Goal: Task Accomplishment & Management: Manage account settings

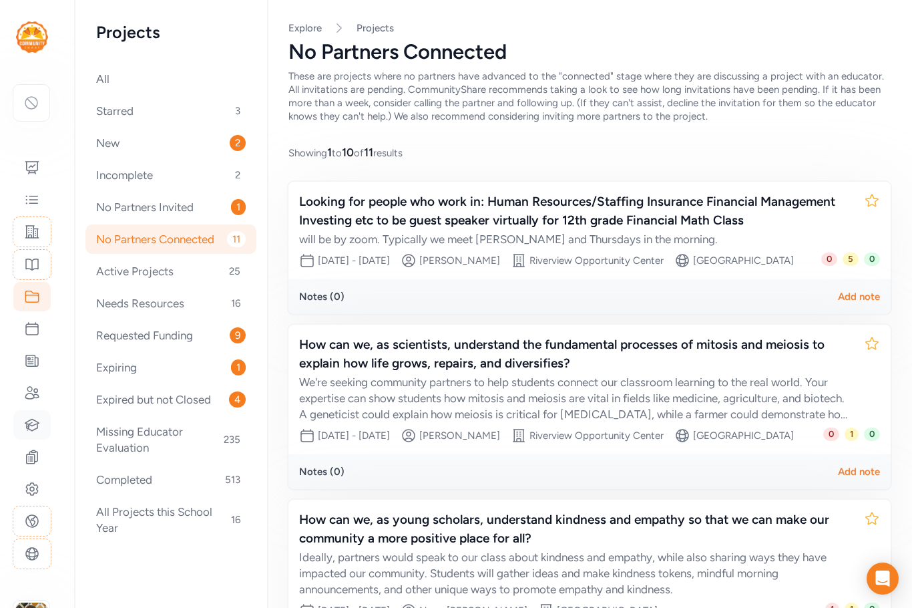
scroll to position [334, 0]
click at [170, 190] on div "All Starred 3 New 2 Incomplete 1 No Partners Invited 2 No Partners Connected 11…" at bounding box center [171, 303] width 150 height 478
click at [146, 204] on div "No Partners Invited 2" at bounding box center [170, 206] width 171 height 29
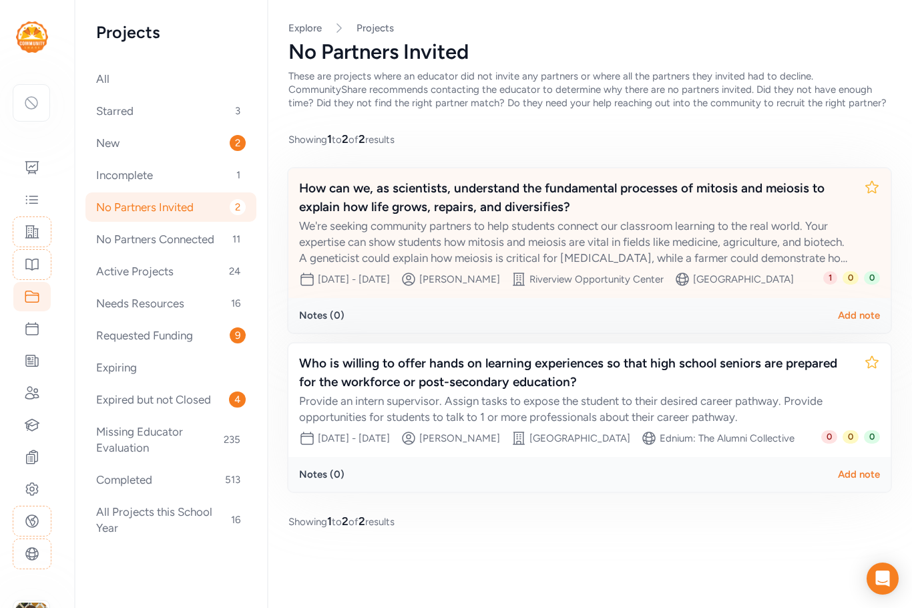
click at [610, 235] on div "We're seeking community partners to help students connect our classroom learnin…" at bounding box center [576, 242] width 554 height 48
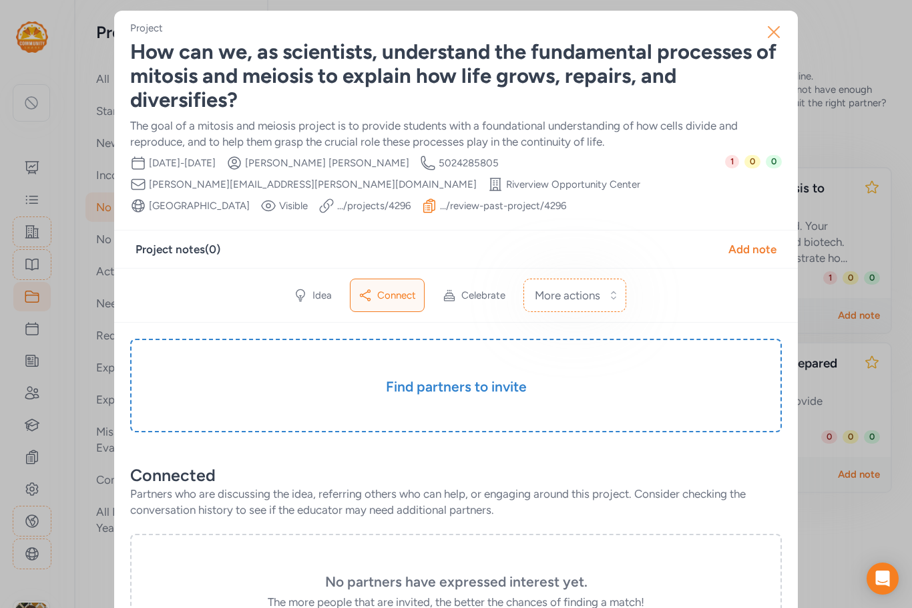
click at [771, 30] on icon "button" at bounding box center [773, 32] width 11 height 11
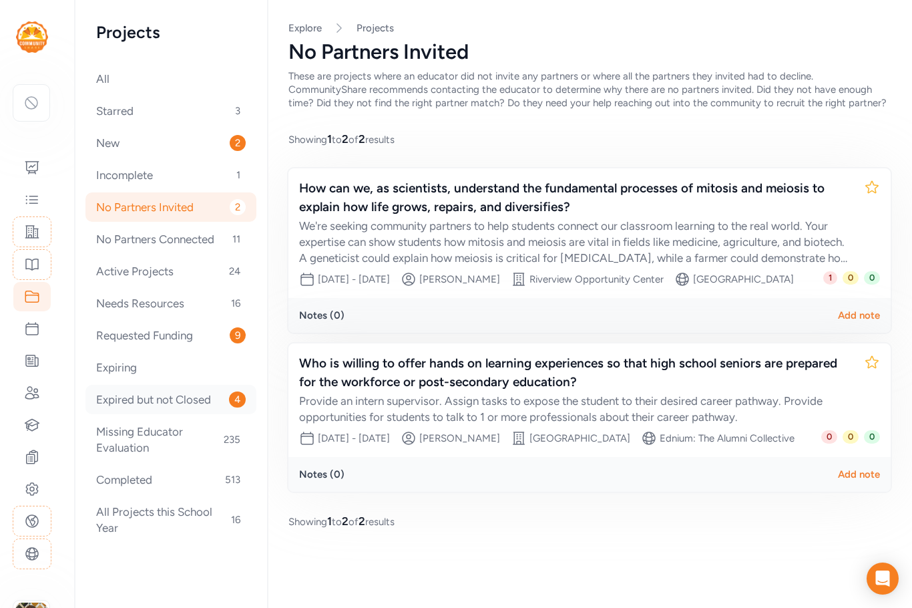
click at [140, 397] on div "Expired but not Closed 4" at bounding box center [170, 399] width 171 height 29
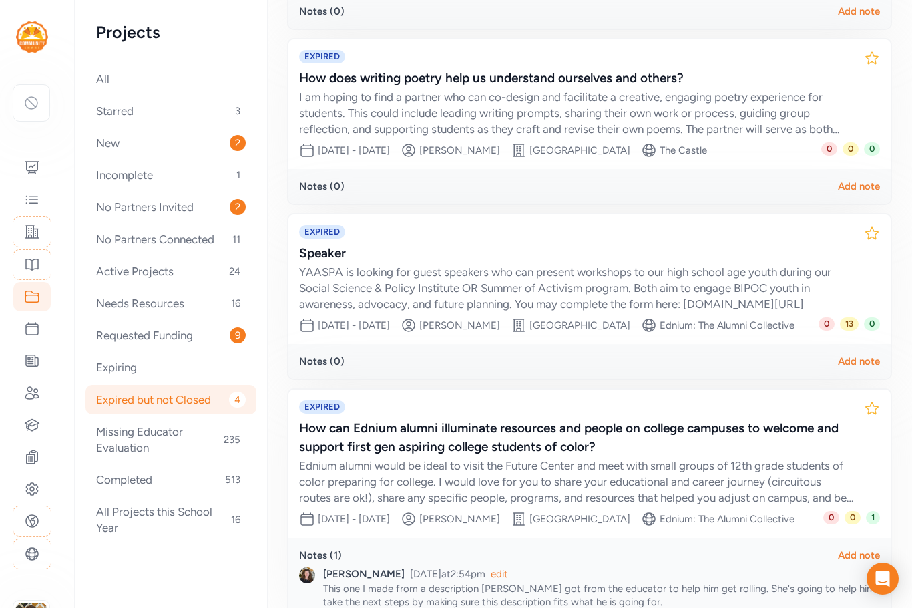
scroll to position [502, 0]
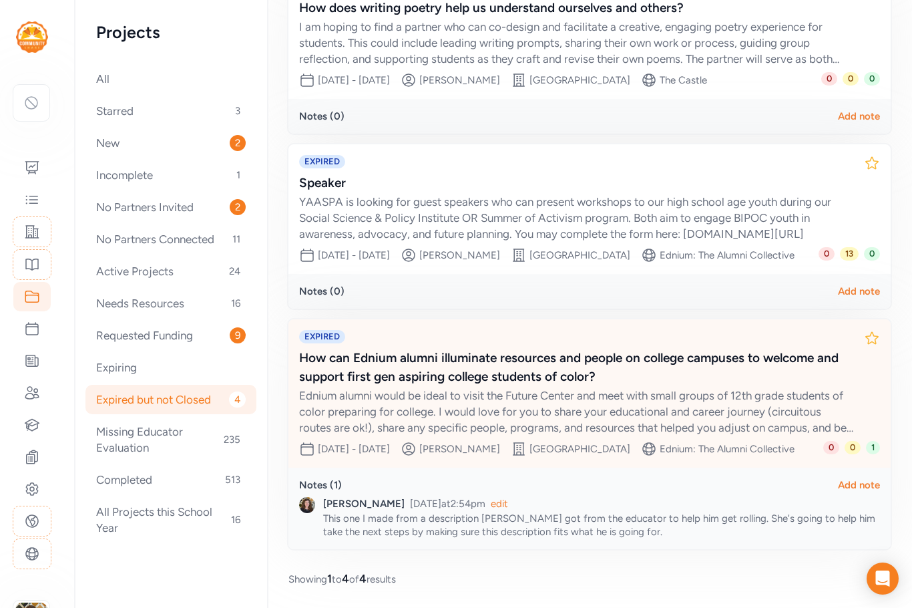
click at [519, 396] on div "Ednium alumni would be ideal to visit the Future Center and meet with small gro…" at bounding box center [576, 411] width 554 height 48
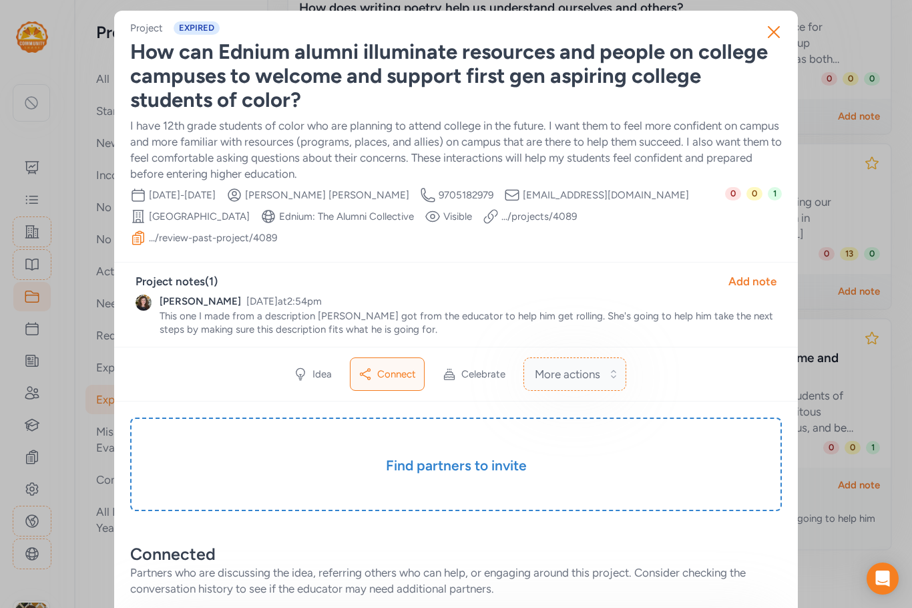
click at [581, 366] on span "More actions" at bounding box center [567, 374] width 65 height 16
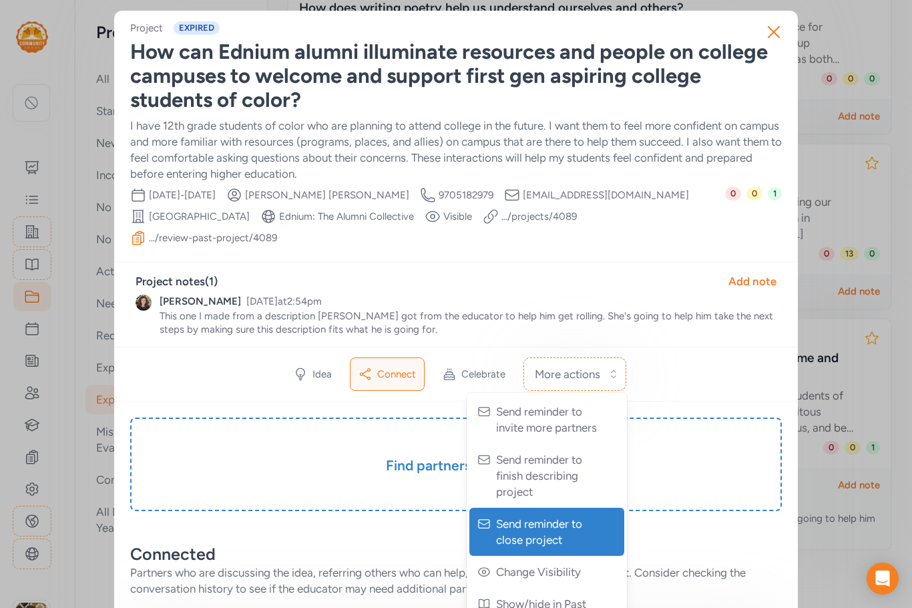
click at [553, 515] on span "Send reminder to close project" at bounding box center [548, 531] width 104 height 32
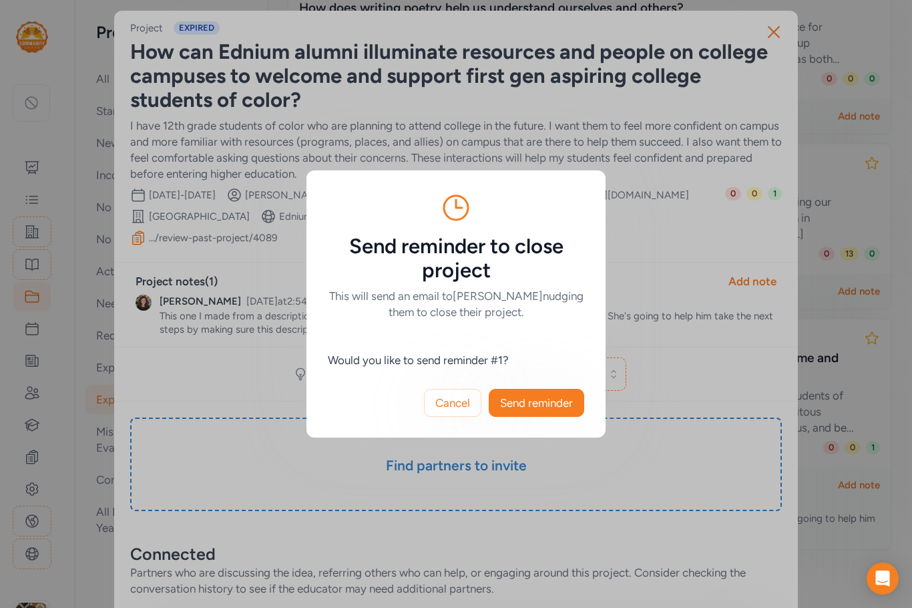
click at [516, 409] on span "Send reminder" at bounding box center [536, 403] width 73 height 16
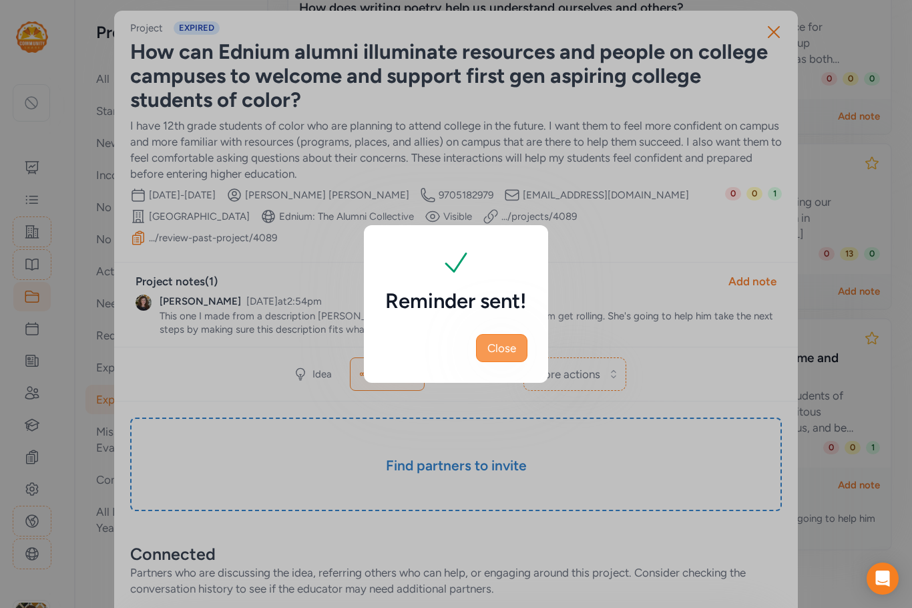
click at [493, 346] on span "Close" at bounding box center [501, 348] width 29 height 16
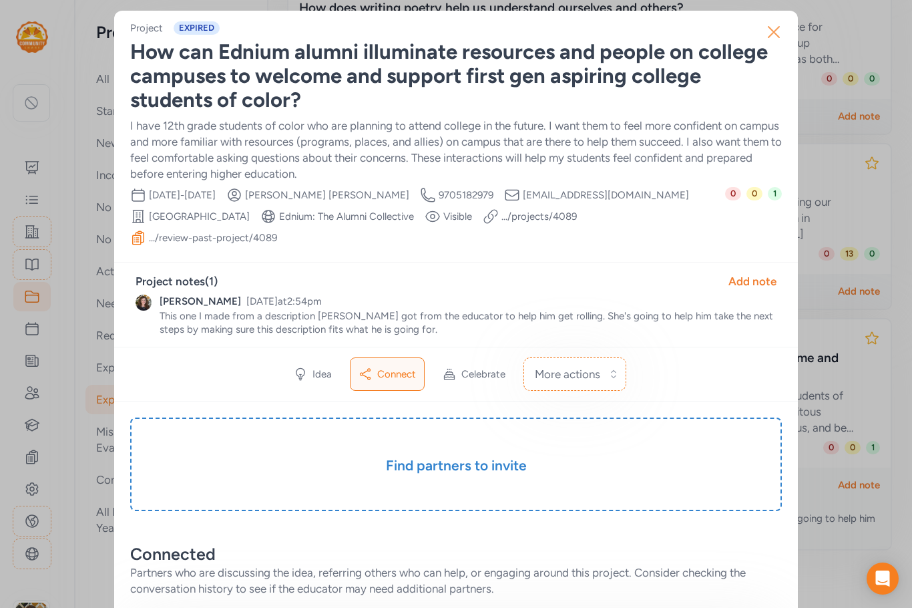
click at [768, 32] on icon "button" at bounding box center [773, 32] width 11 height 11
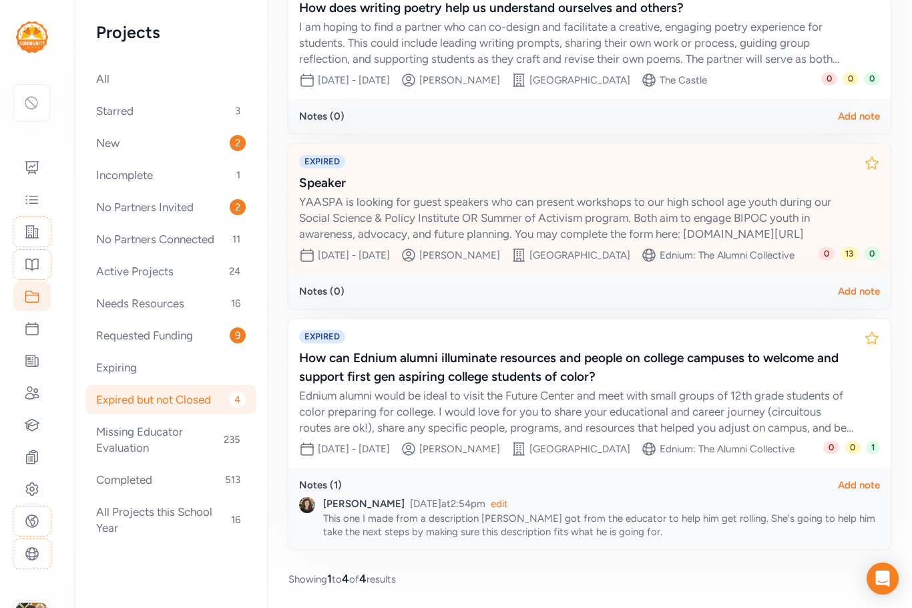
click at [682, 194] on div "YAASPA is looking for guest speakers who can present workshops to our high scho…" at bounding box center [576, 218] width 554 height 48
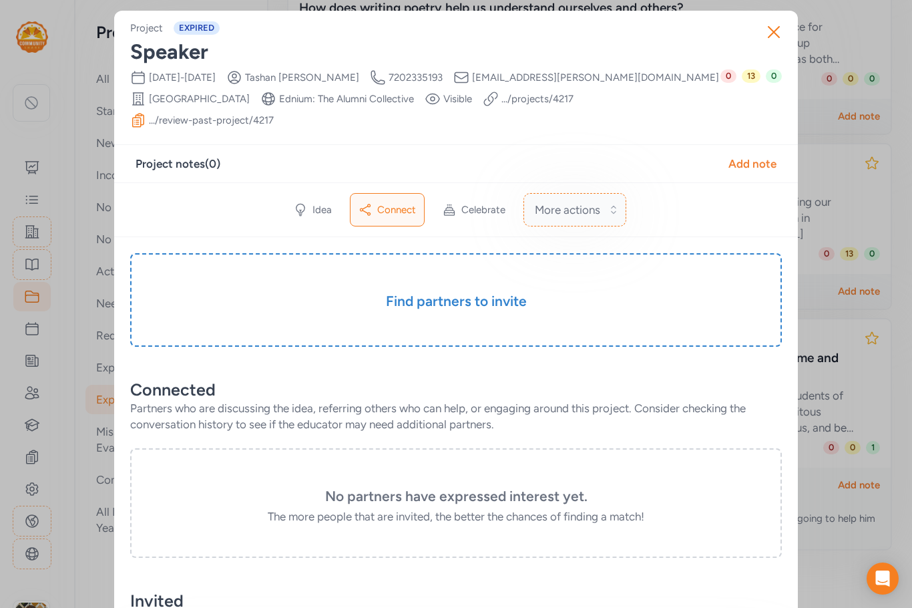
click at [600, 216] on button "More actions" at bounding box center [574, 209] width 103 height 33
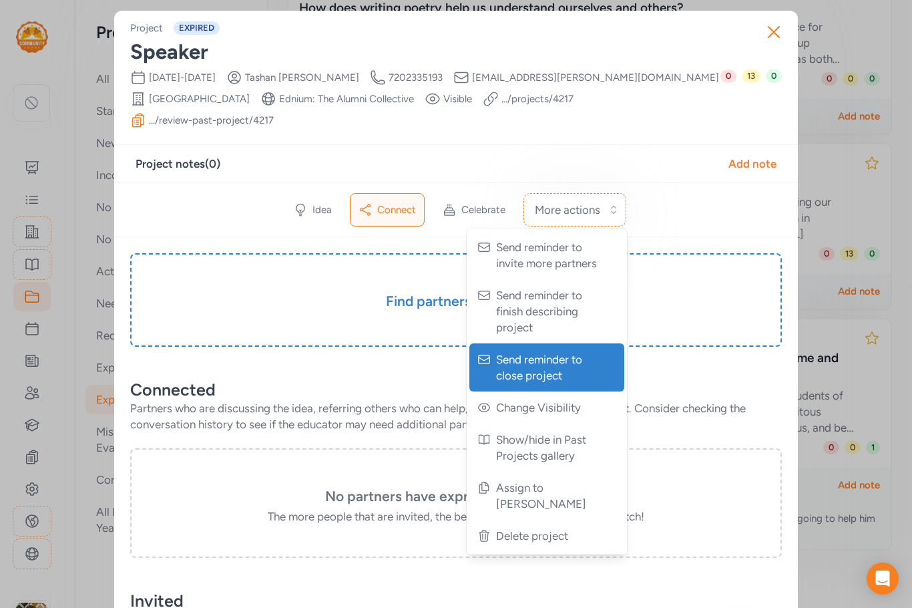
click at [566, 374] on span "Send reminder to close project" at bounding box center [548, 367] width 104 height 32
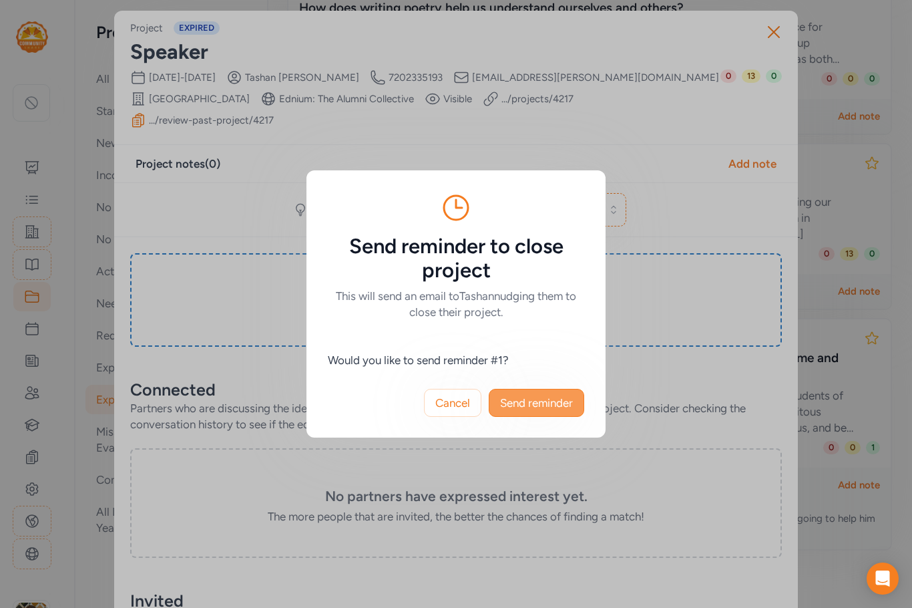
click at [549, 401] on span "Send reminder" at bounding box center [536, 403] width 73 height 16
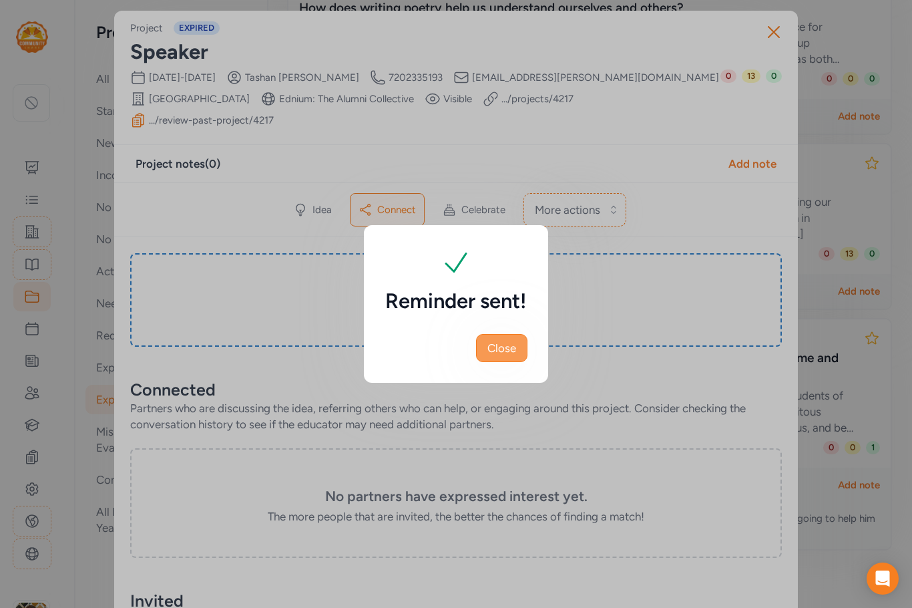
click at [517, 346] on button "Close" at bounding box center [501, 348] width 51 height 28
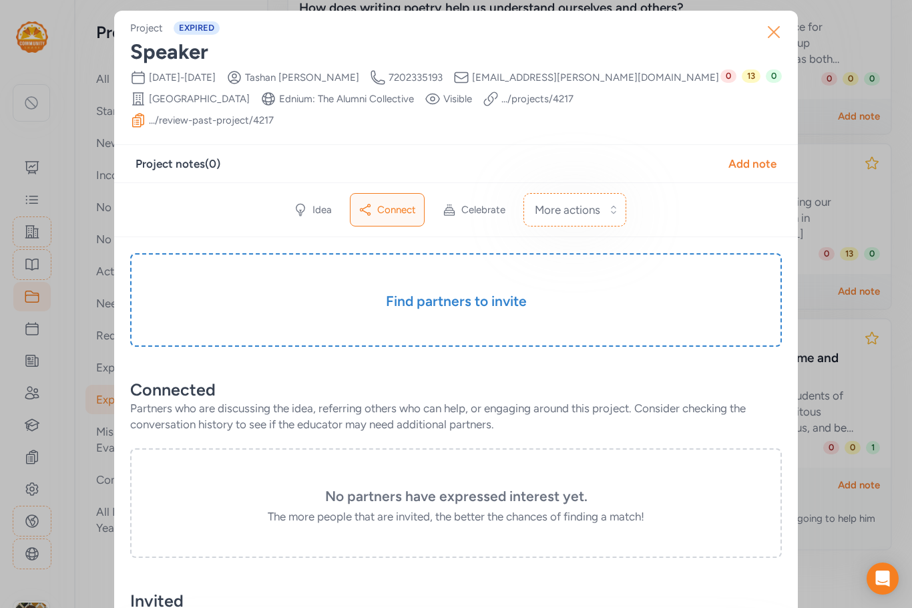
click at [768, 28] on icon "button" at bounding box center [773, 31] width 21 height 21
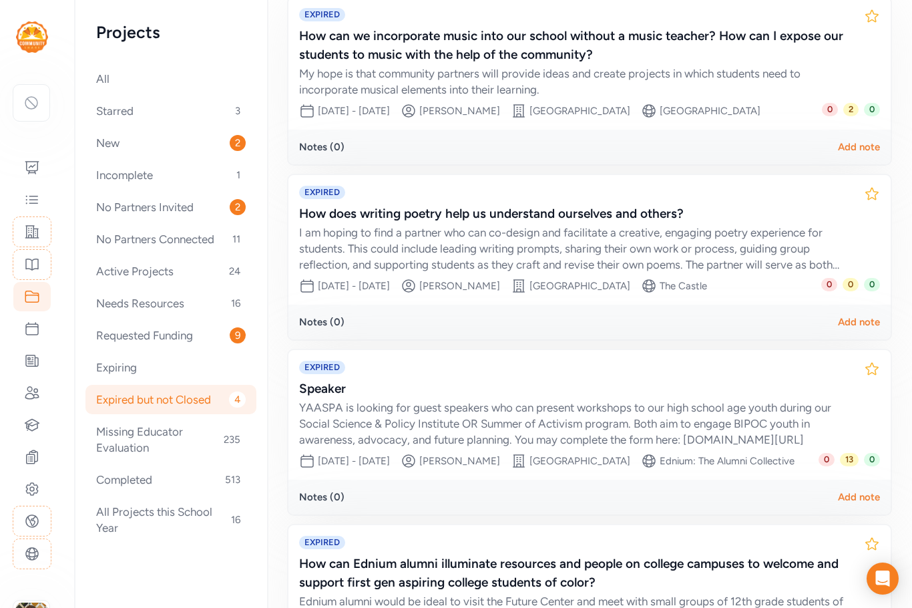
scroll to position [235, 0]
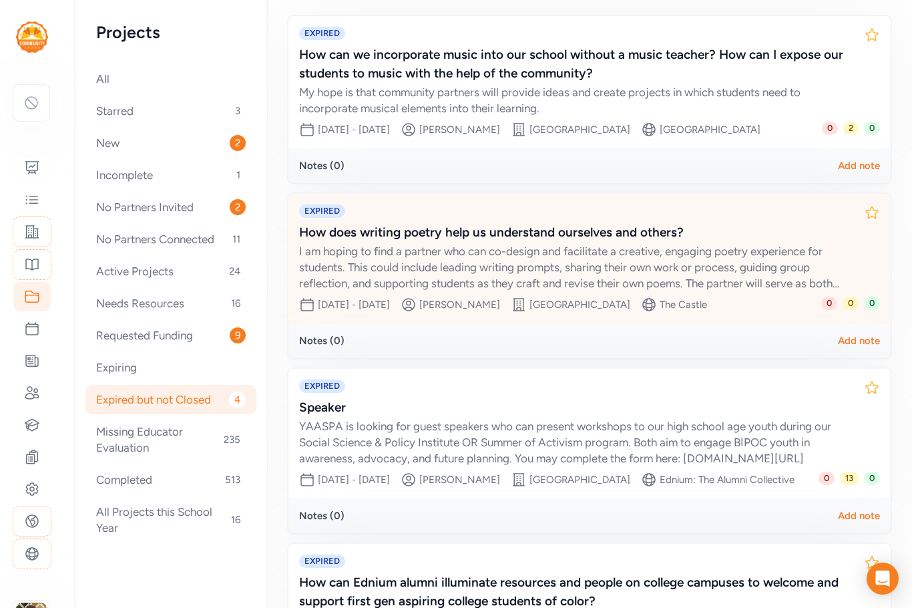
click at [633, 242] on div "How does writing poetry help us understand ourselves and others?" at bounding box center [576, 232] width 554 height 19
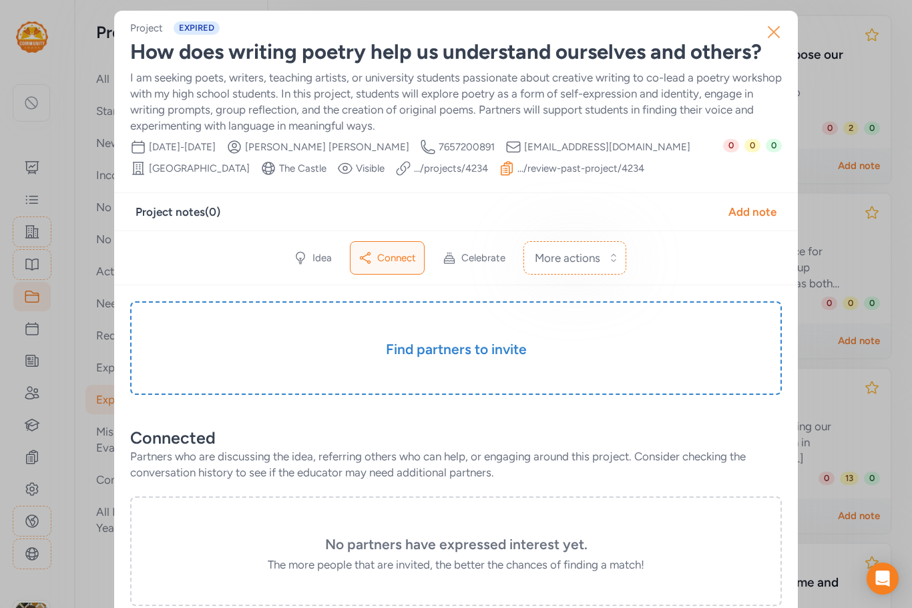
click at [772, 32] on icon "button" at bounding box center [773, 31] width 21 height 21
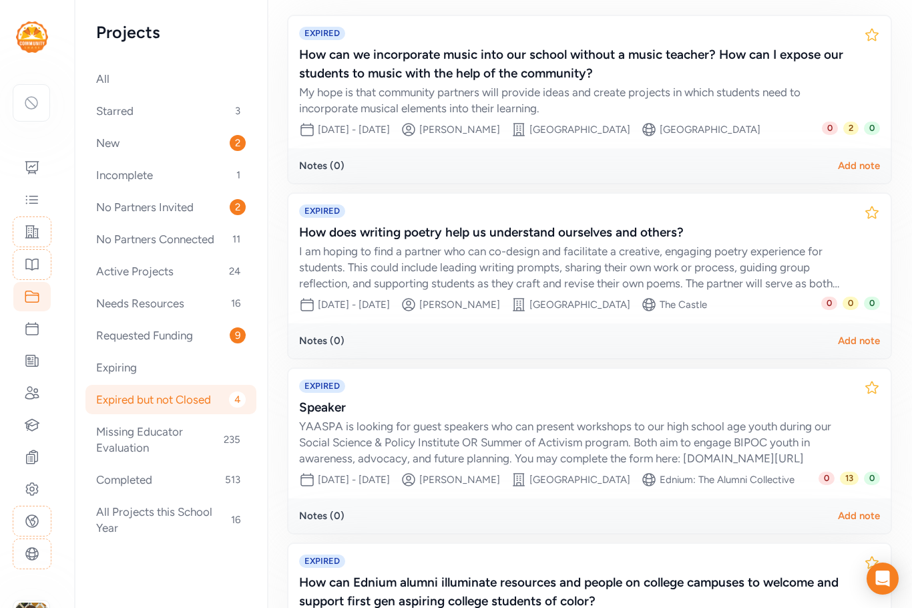
scroll to position [168, 0]
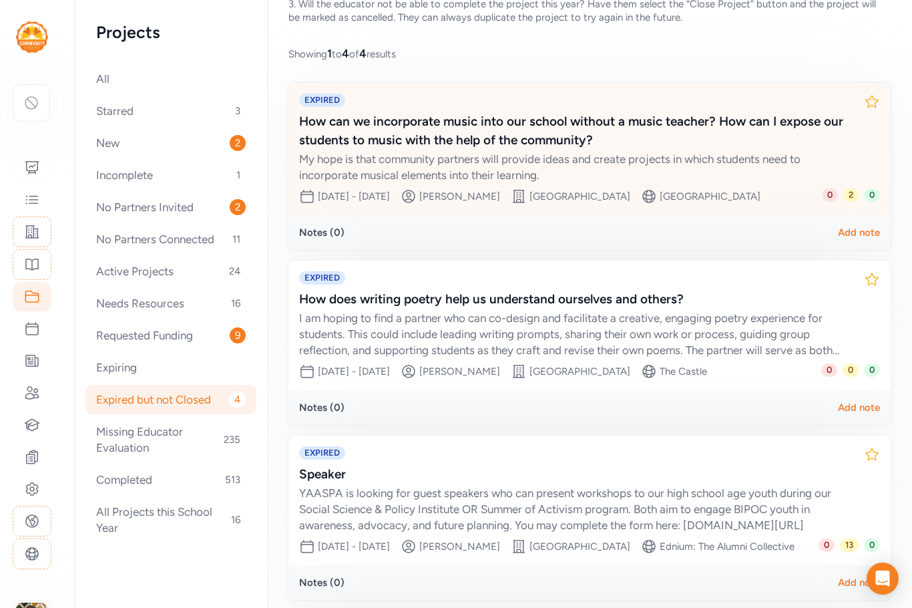
click at [488, 140] on div "How can we incorporate music into our school without a music teacher? How can I…" at bounding box center [576, 130] width 554 height 37
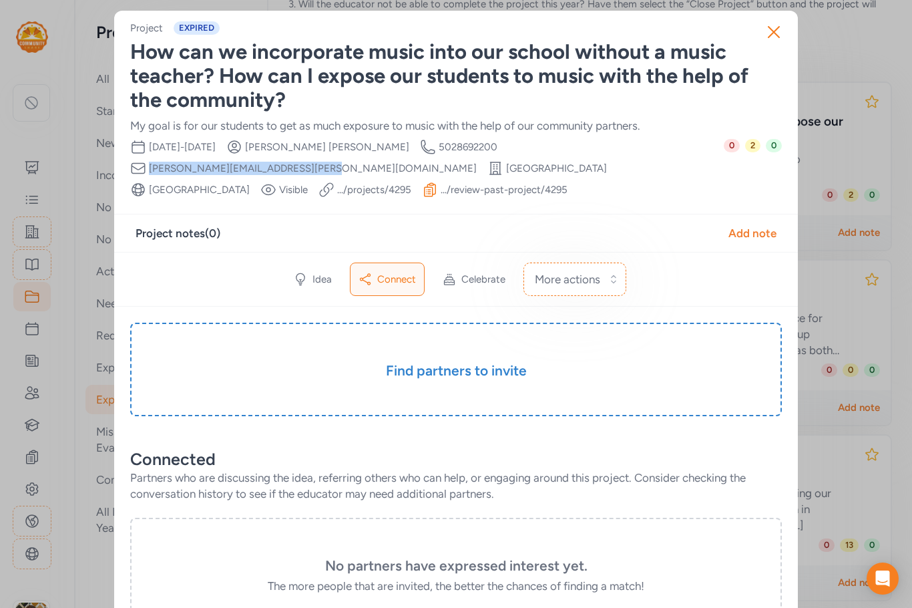
drag, startPoint x: 641, startPoint y: 144, endPoint x: 489, endPoint y: 145, distance: 151.5
click at [489, 144] on div "Date Range Aug 31st, 2025 - Aug 31st, 2025 Creator Tracy Barger Creator Phone N…" at bounding box center [426, 168] width 593 height 59
copy span "tracy.barger@bullitt.kyschools.us"
click at [593, 297] on div "Idea Connect Celebrate More actions" at bounding box center [456, 279] width 684 height 55
click at [589, 289] on button "More actions" at bounding box center [574, 278] width 103 height 33
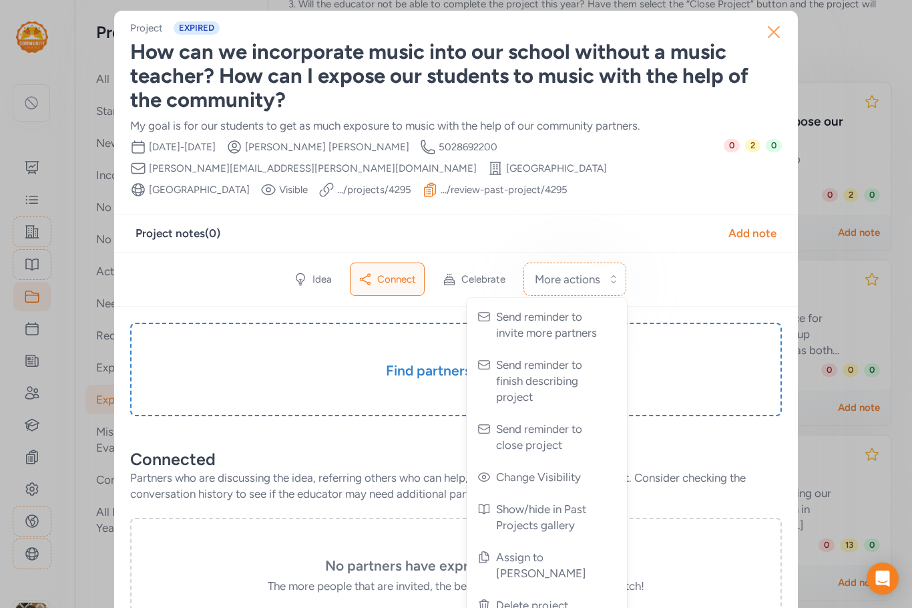
click at [770, 30] on icon "button" at bounding box center [773, 32] width 11 height 11
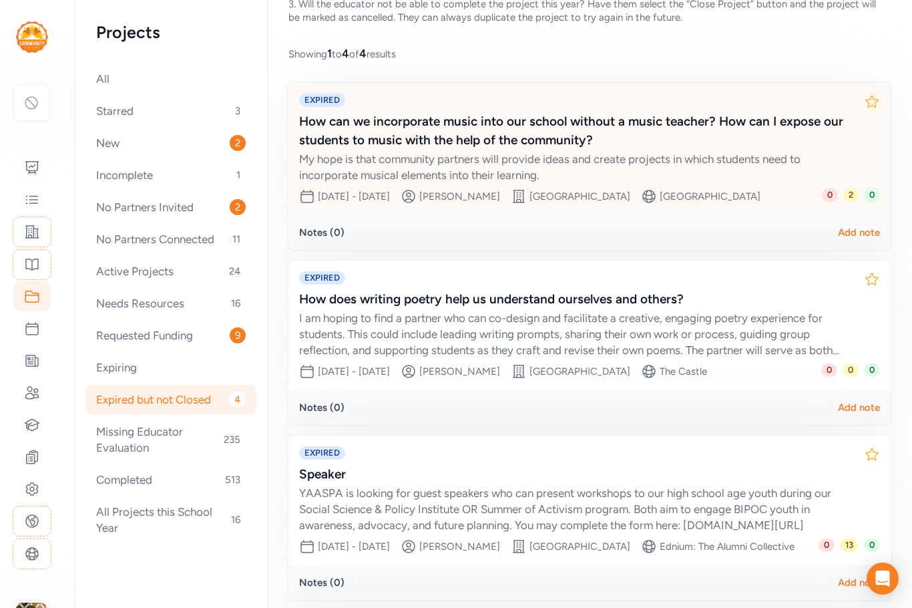
click at [497, 194] on div "Tracy Barger" at bounding box center [459, 196] width 81 height 13
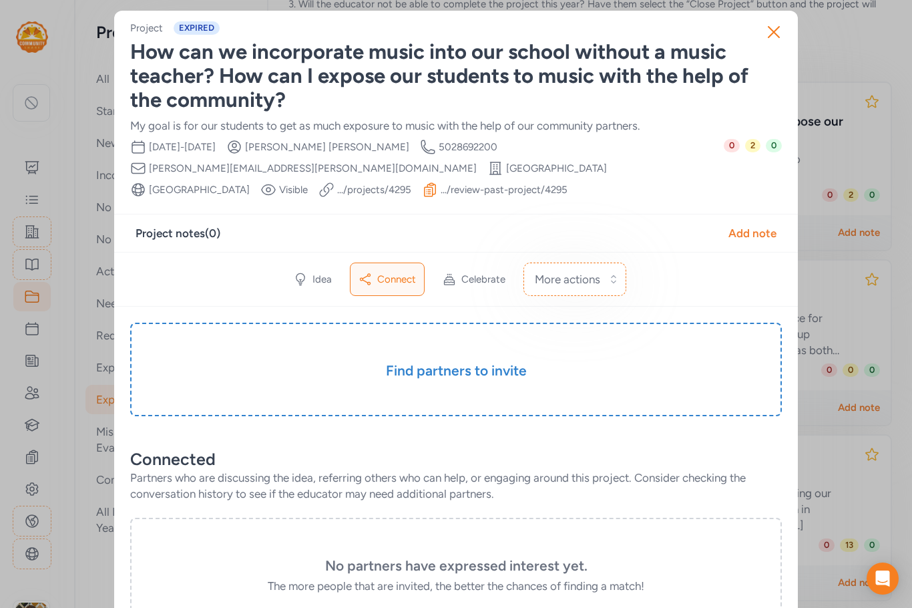
click at [411, 183] on link ".../projects/ 4295" at bounding box center [374, 189] width 74 height 13
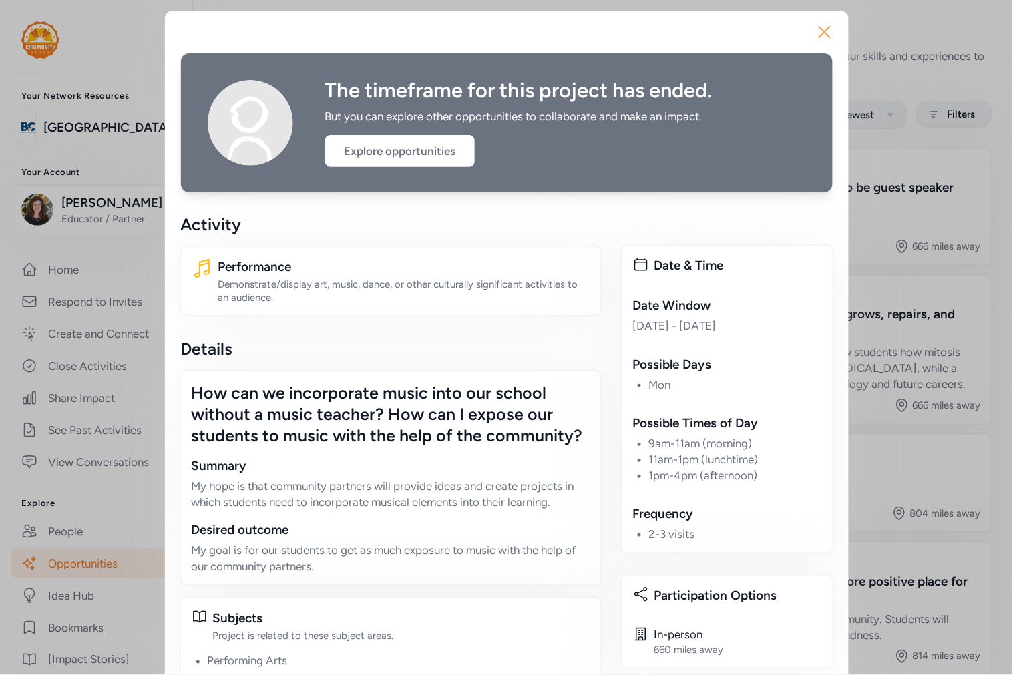
click at [818, 36] on icon "button" at bounding box center [824, 31] width 21 height 21
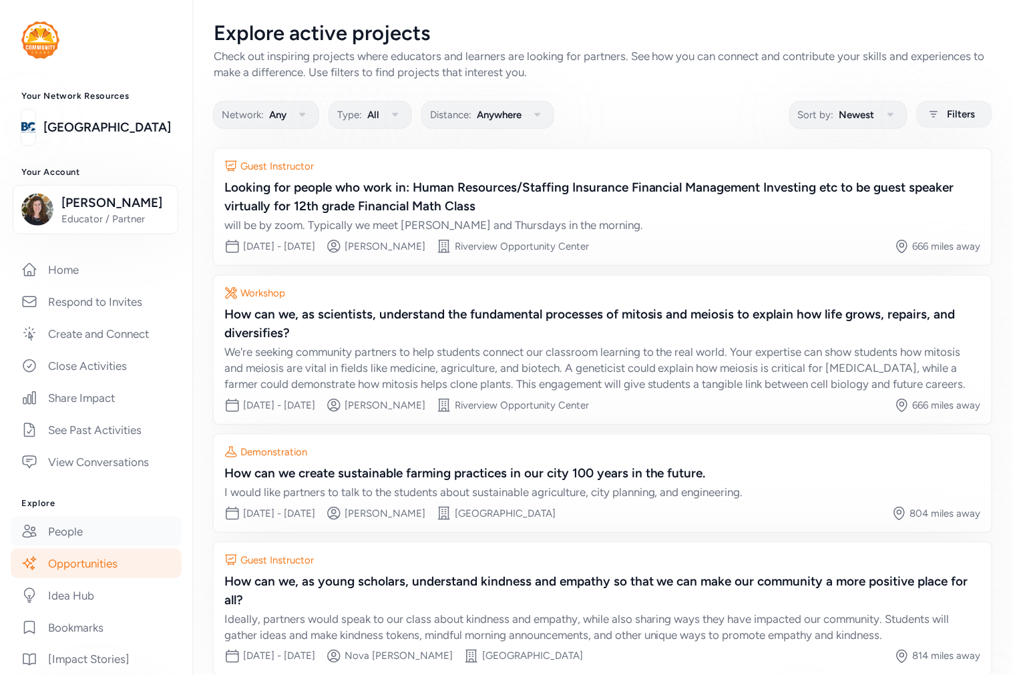
click at [56, 546] on link "People" at bounding box center [96, 531] width 171 height 29
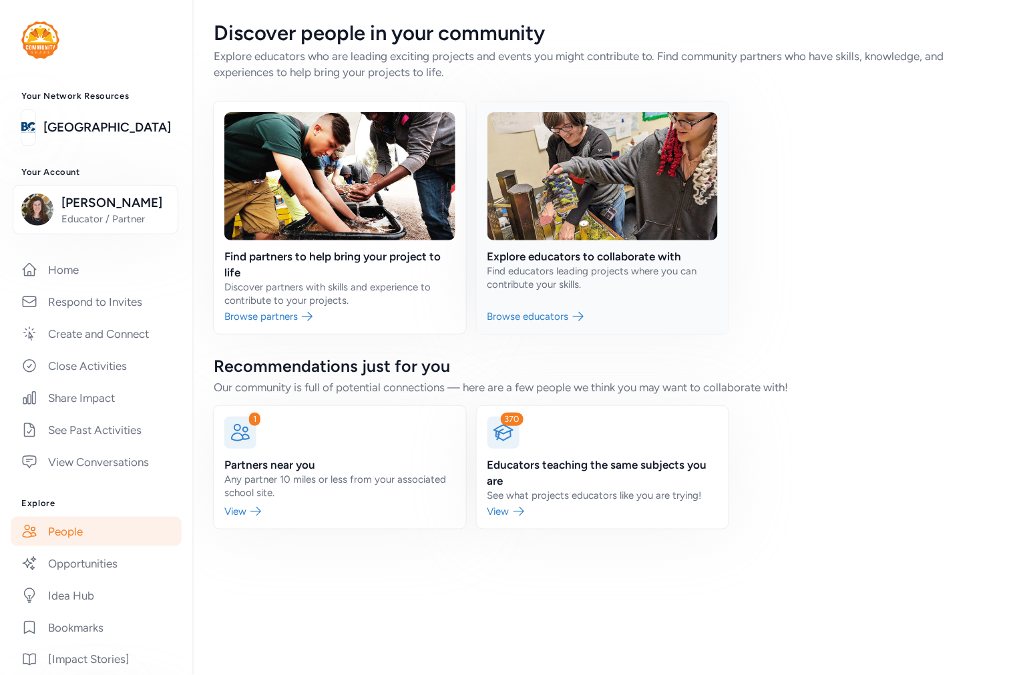
click at [512, 256] on link at bounding box center [603, 217] width 252 height 232
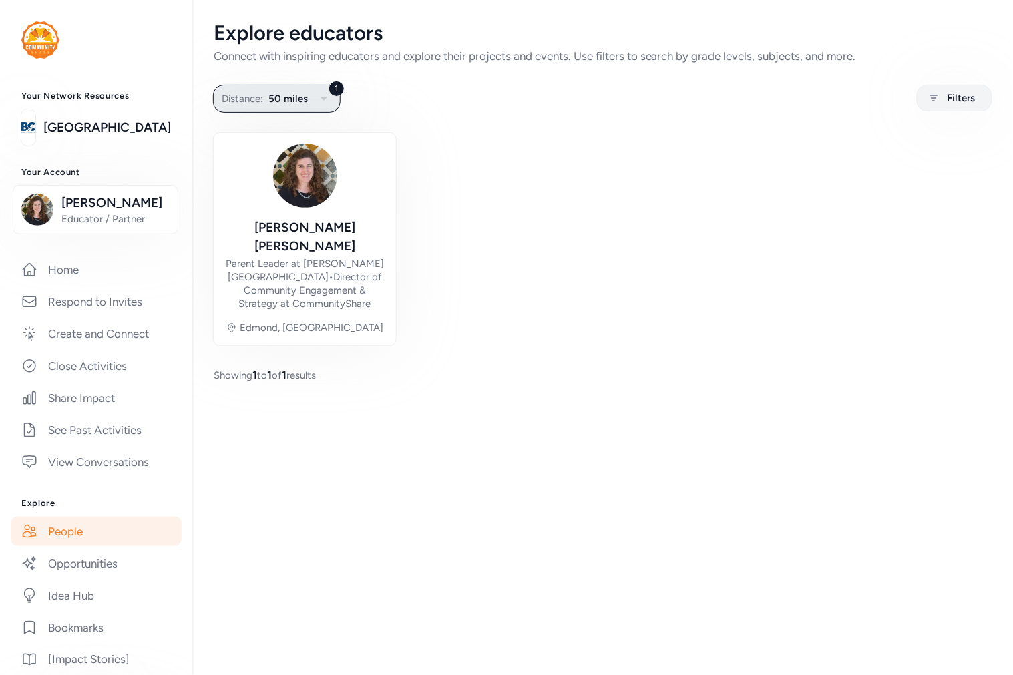
click at [252, 91] on span "Distance:" at bounding box center [242, 99] width 41 height 16
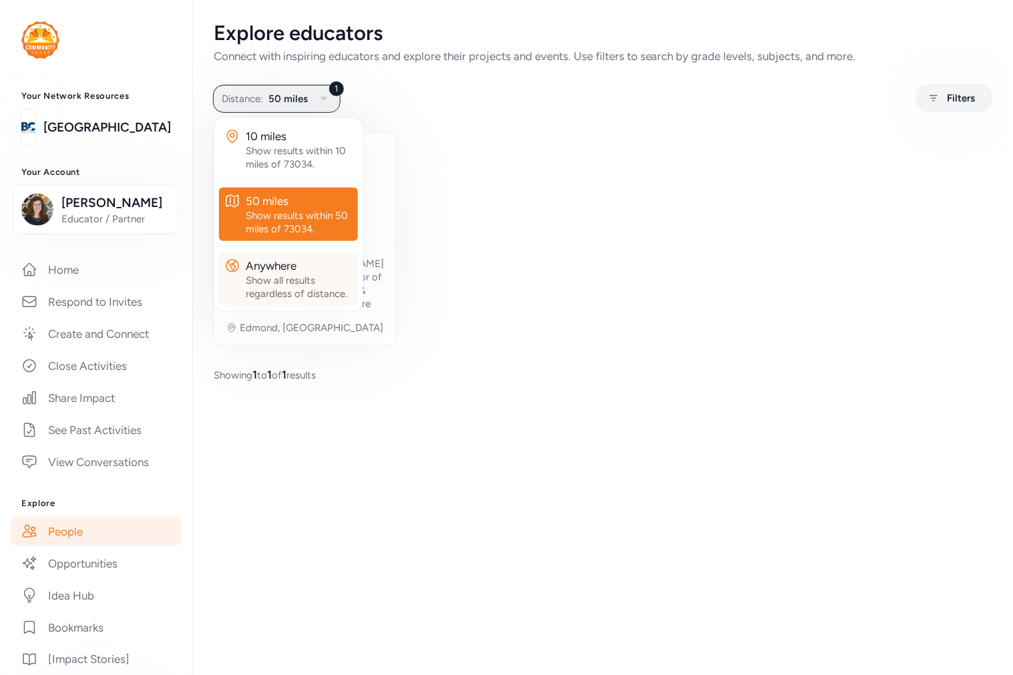
click at [282, 270] on div "Anywhere" at bounding box center [299, 266] width 107 height 16
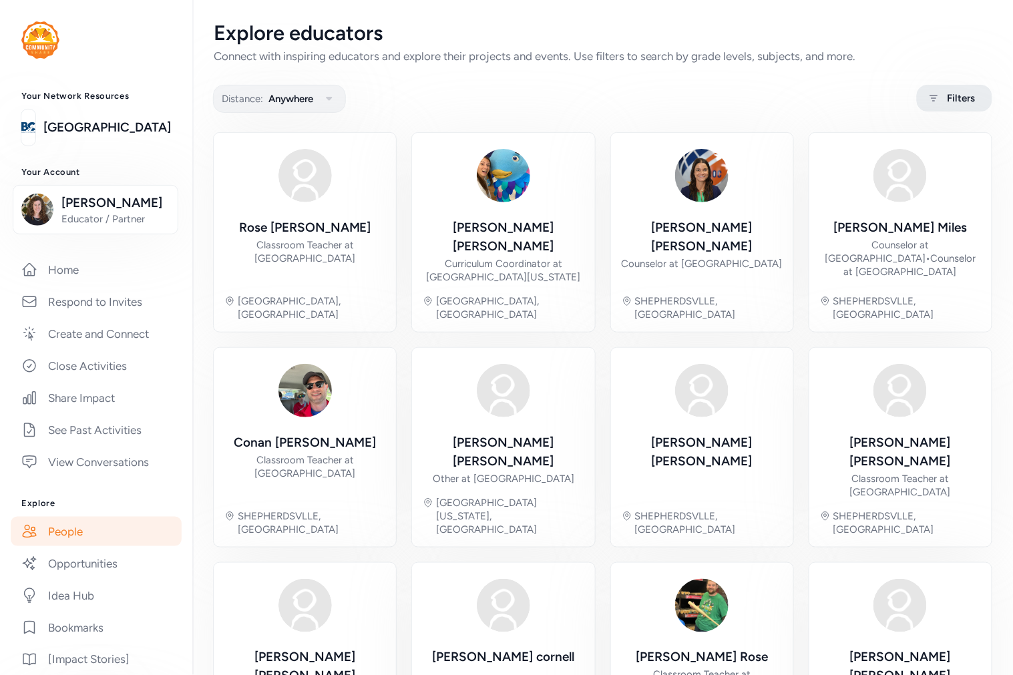
click at [963, 102] on span "Filters" at bounding box center [961, 98] width 28 height 16
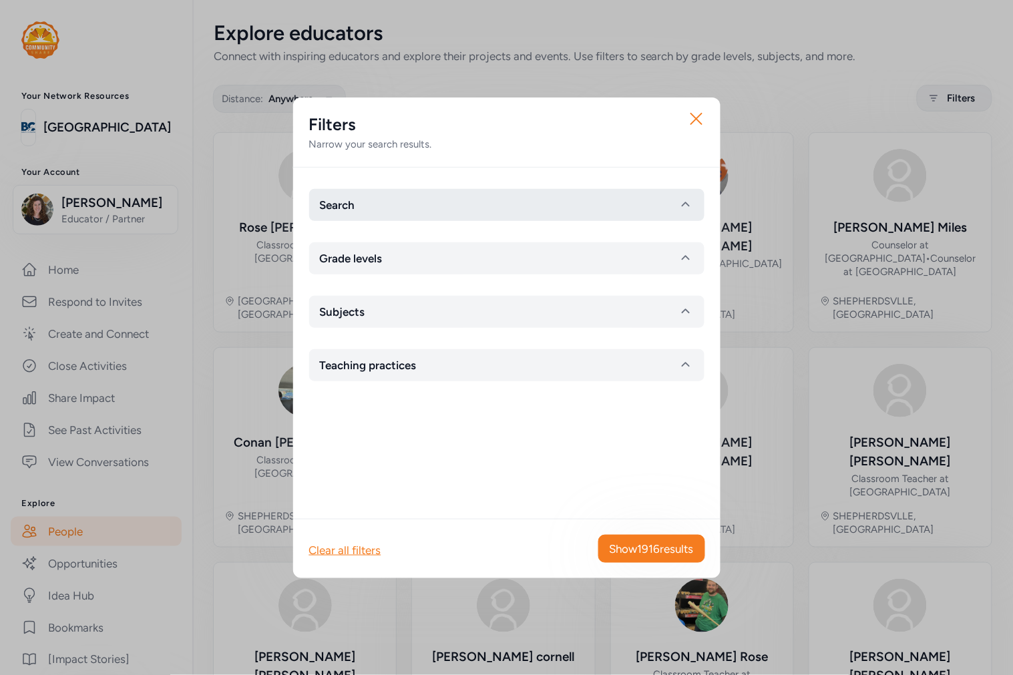
click at [332, 197] on span "Search" at bounding box center [337, 205] width 35 height 16
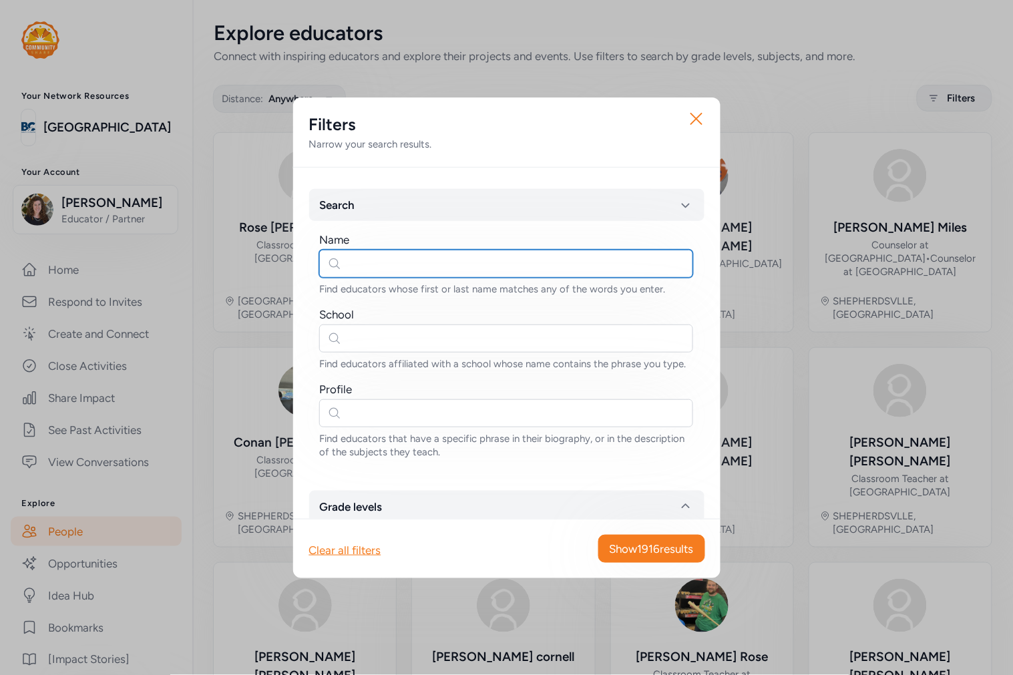
click at [371, 264] on input "text" at bounding box center [506, 264] width 374 height 28
type input "tracy"
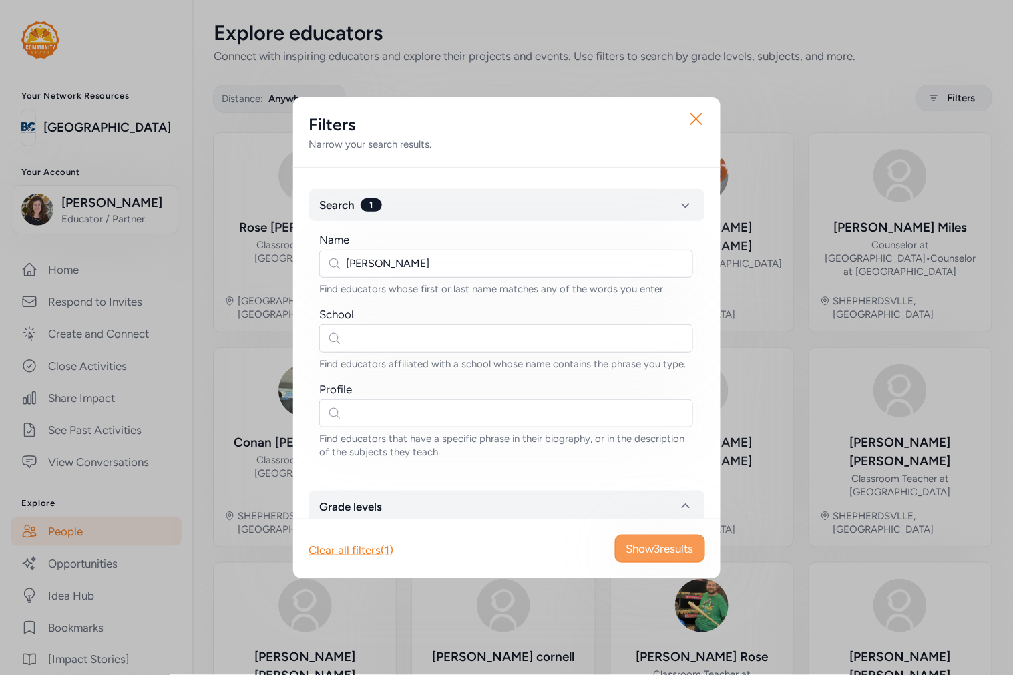
click at [651, 541] on span "Show 3 results" at bounding box center [659, 549] width 67 height 16
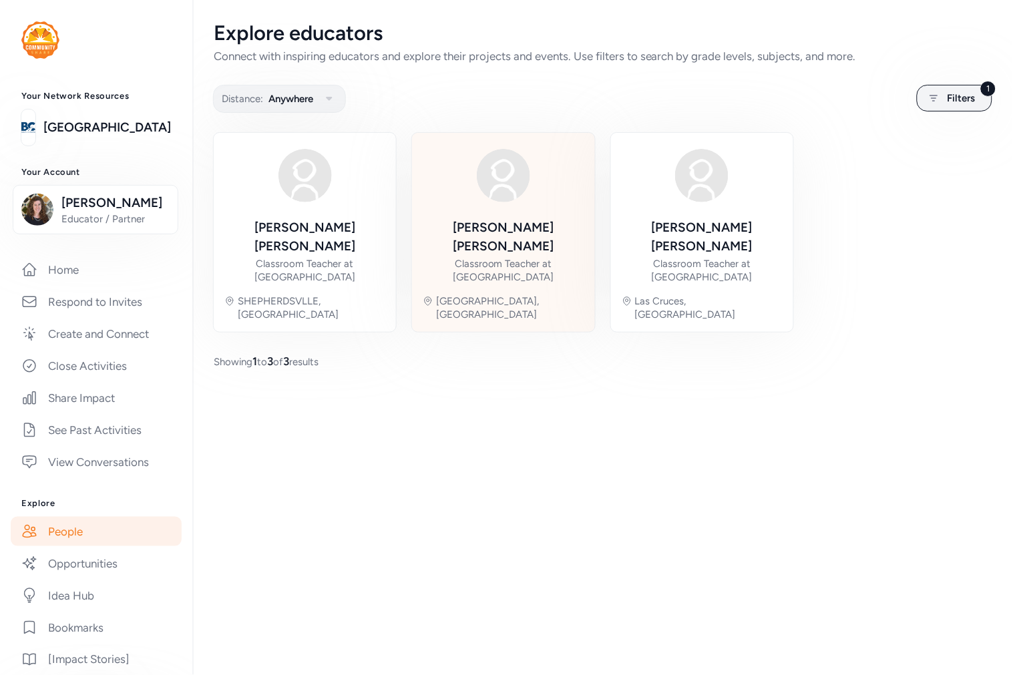
click at [487, 210] on div "Tracy Barger Classroom Teacher at Lebanon Junction Elementary Lebanon Junction,…" at bounding box center [503, 233] width 161 height 178
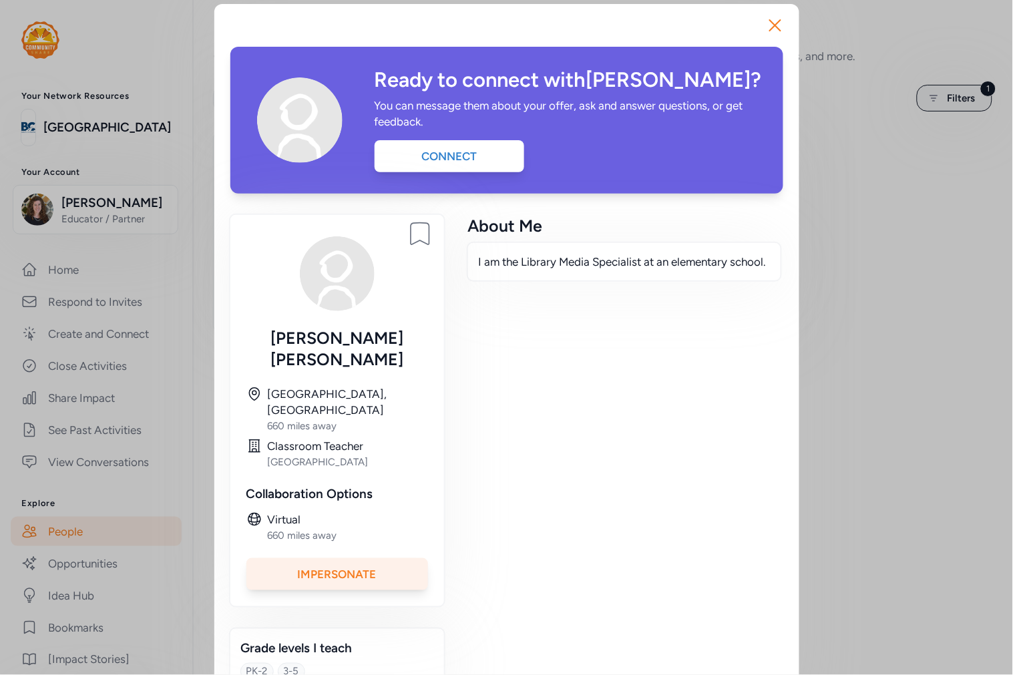
scroll to position [10, 0]
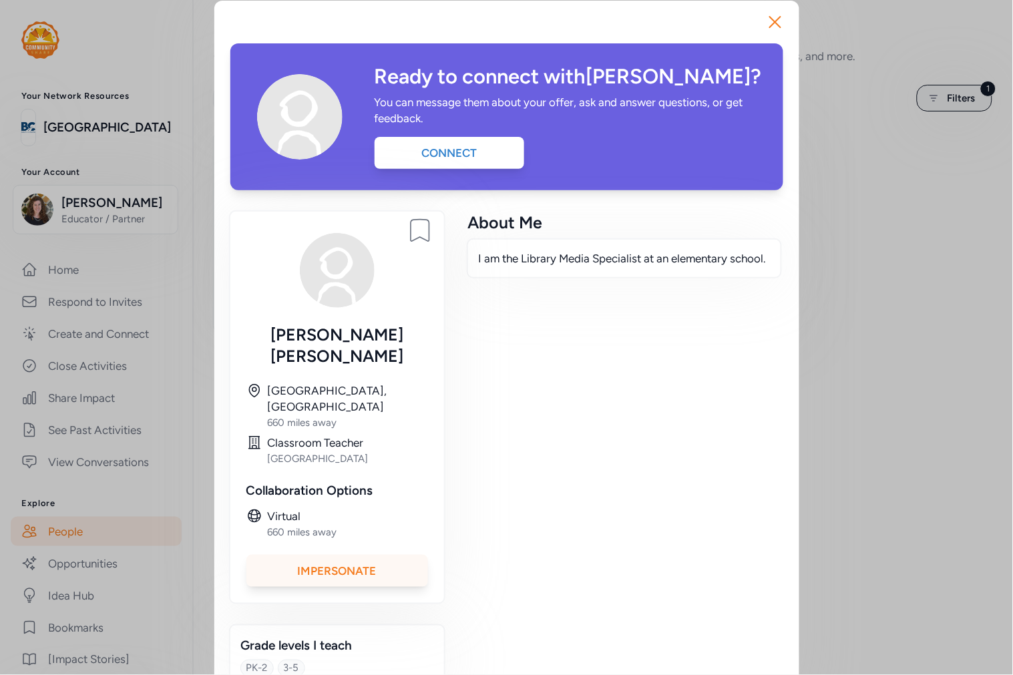
click at [337, 555] on div "Impersonate" at bounding box center [337, 571] width 182 height 32
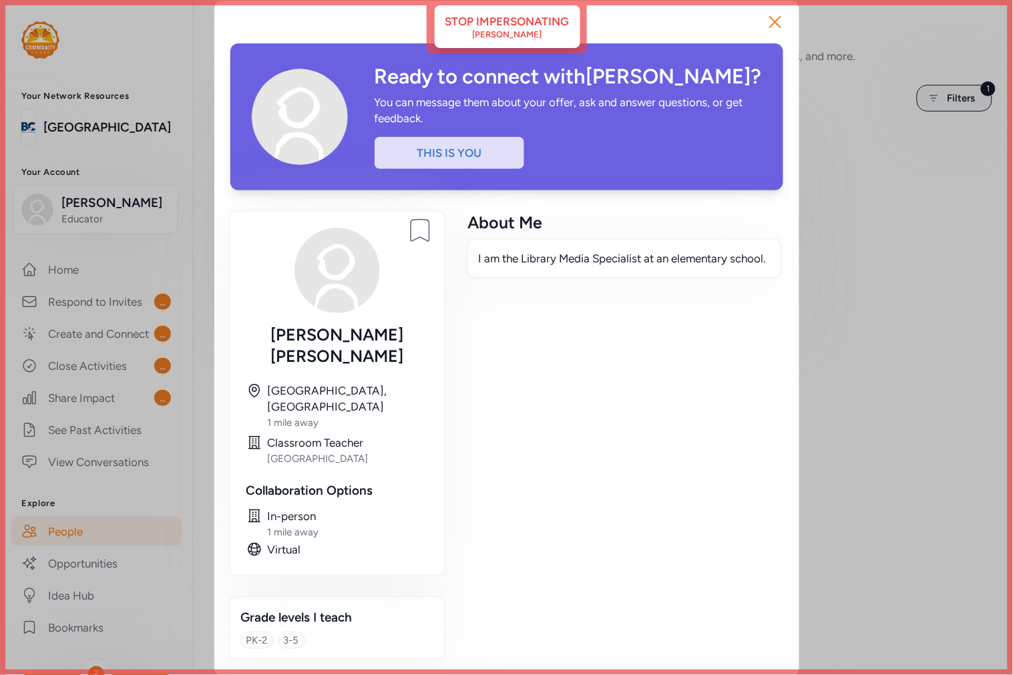
scroll to position [0, 0]
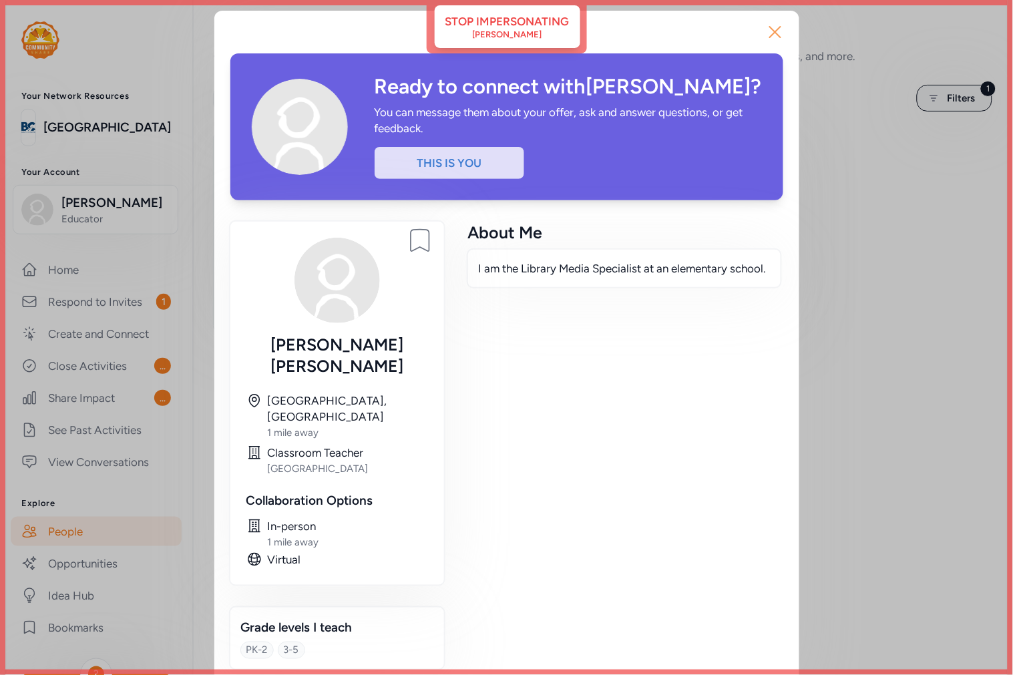
click at [782, 31] on icon "button" at bounding box center [774, 31] width 21 height 21
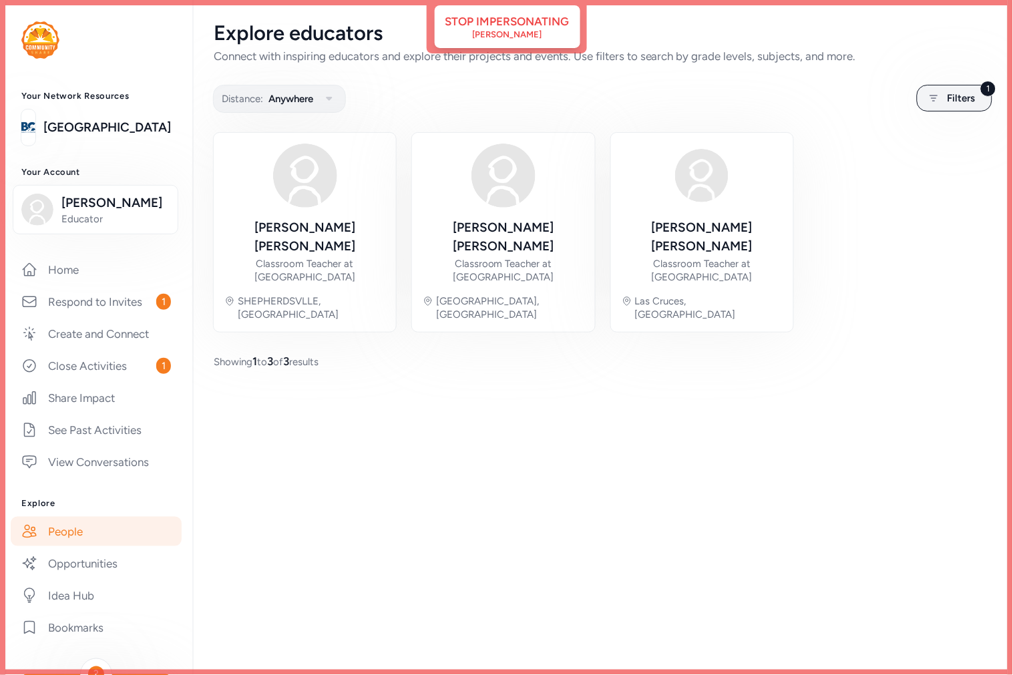
click at [88, 383] on div "Home Respond to Invites 1 Create and Connect Close Activities 1 Share Impact Se…" at bounding box center [96, 366] width 150 height 222
click at [89, 369] on link "Close Activities 1" at bounding box center [96, 365] width 171 height 29
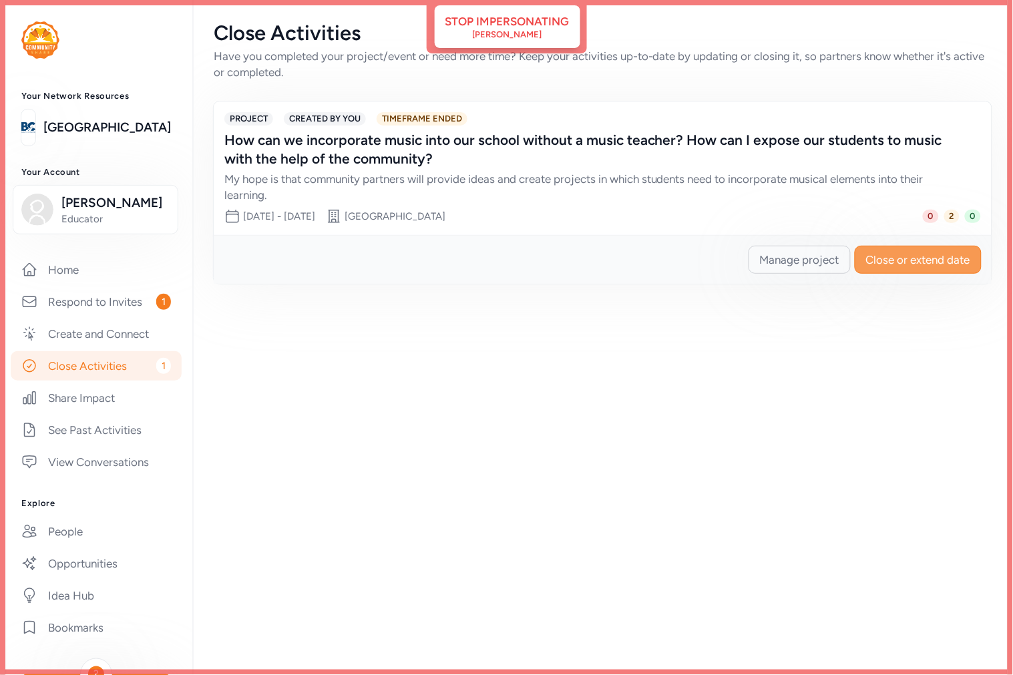
click at [898, 261] on span "Close or extend date" at bounding box center [918, 260] width 104 height 16
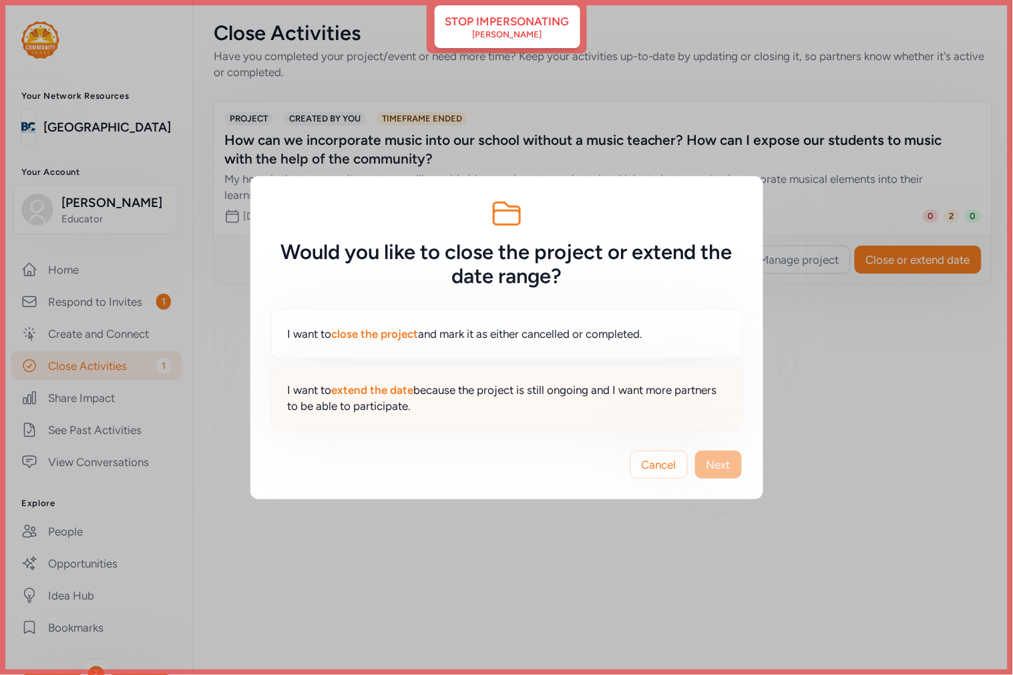
click at [407, 401] on span "I want to extend the date because the project is still ongoing and I want more …" at bounding box center [507, 398] width 438 height 32
click at [664, 467] on span "Cancel" at bounding box center [659, 465] width 35 height 16
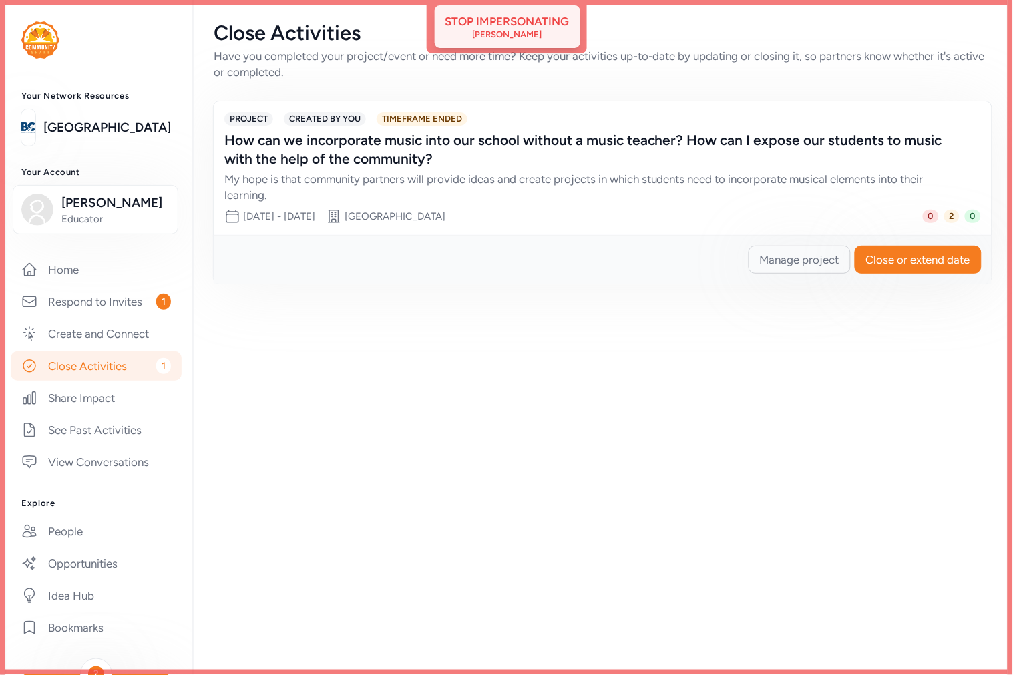
click at [509, 31] on div "Tracy Barger" at bounding box center [507, 34] width 69 height 11
